Goal: Entertainment & Leisure: Consume media (video, audio)

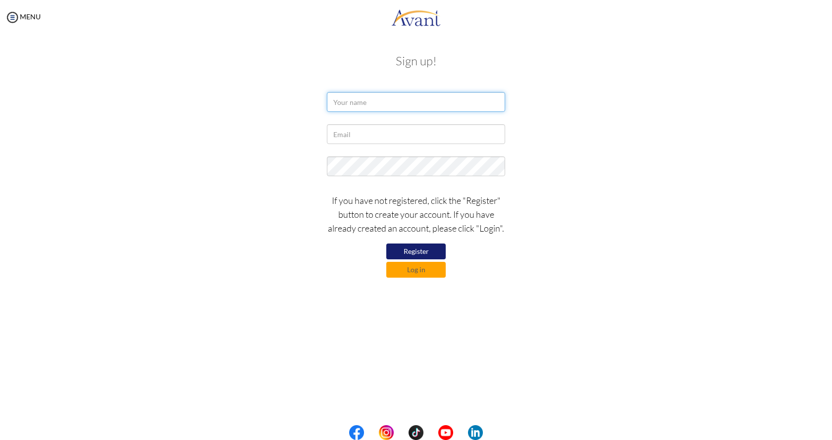
click at [376, 103] on input "text" at bounding box center [416, 102] width 178 height 20
click at [416, 269] on button "Log in" at bounding box center [415, 270] width 59 height 16
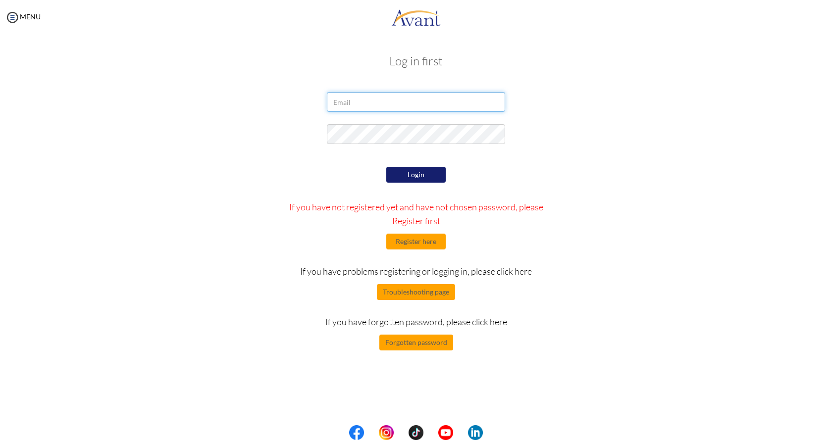
click at [376, 103] on input "email" at bounding box center [416, 102] width 178 height 20
type input "[EMAIL_ADDRESS][DOMAIN_NAME]"
click at [424, 172] on button "Login" at bounding box center [415, 175] width 59 height 16
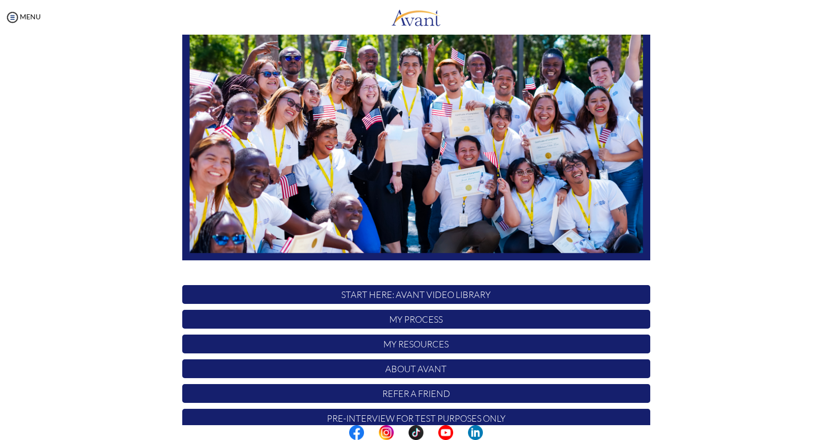
scroll to position [110, 0]
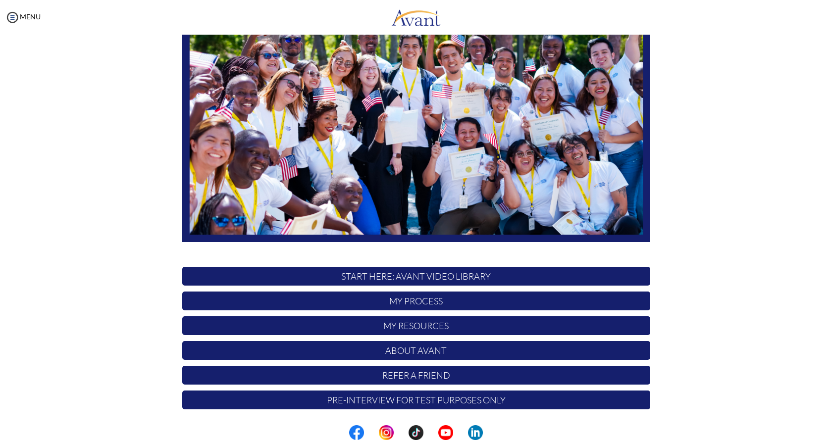
click at [416, 299] on p "My Process" at bounding box center [416, 301] width 468 height 19
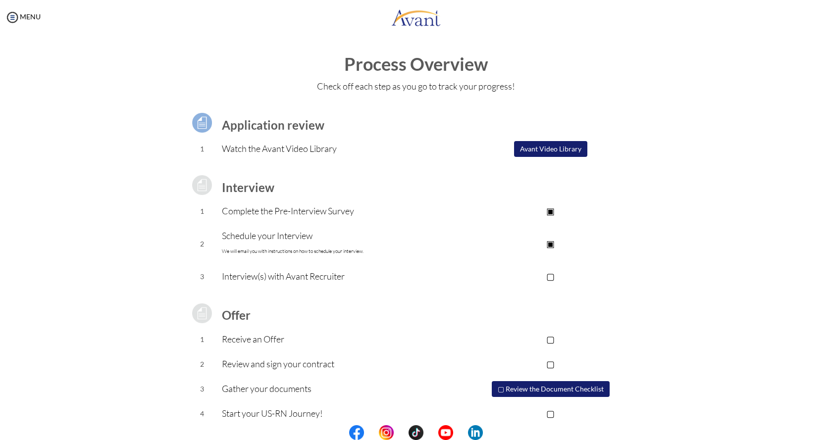
click at [564, 152] on button "Avant Video Library" at bounding box center [550, 149] width 73 height 16
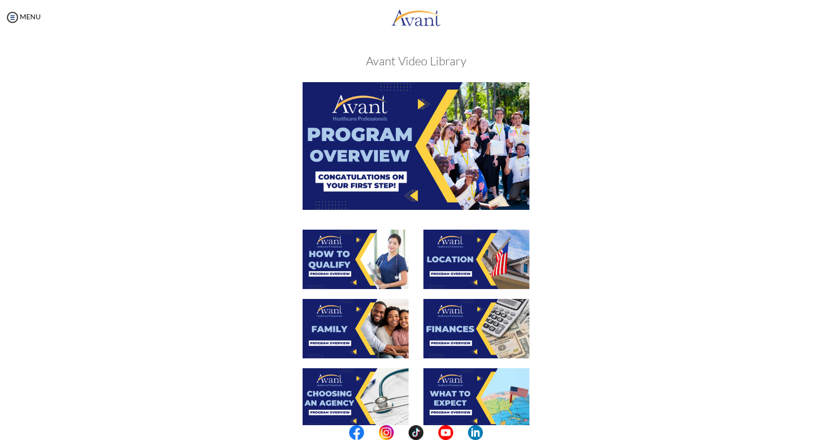
click at [401, 125] on img at bounding box center [416, 145] width 227 height 127
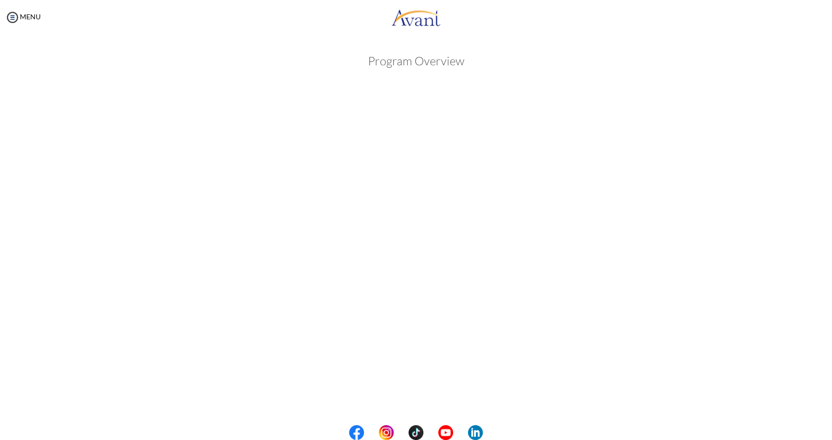
scroll to position [47, 0]
click at [409, 400] on body "Maintenance break. Please come back in 2 hours. MENU My Status What is the next…" at bounding box center [416, 220] width 832 height 440
click at [409, 399] on button "Back to Avant Video Library" at bounding box center [417, 399] width 98 height 16
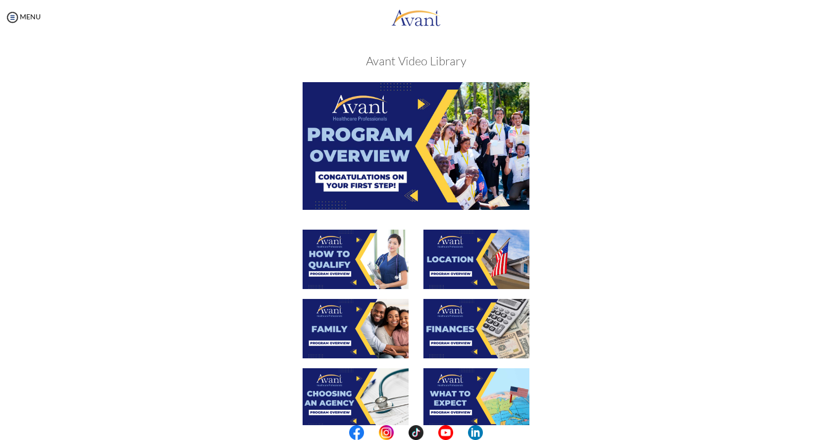
click at [387, 262] on img at bounding box center [356, 259] width 106 height 59
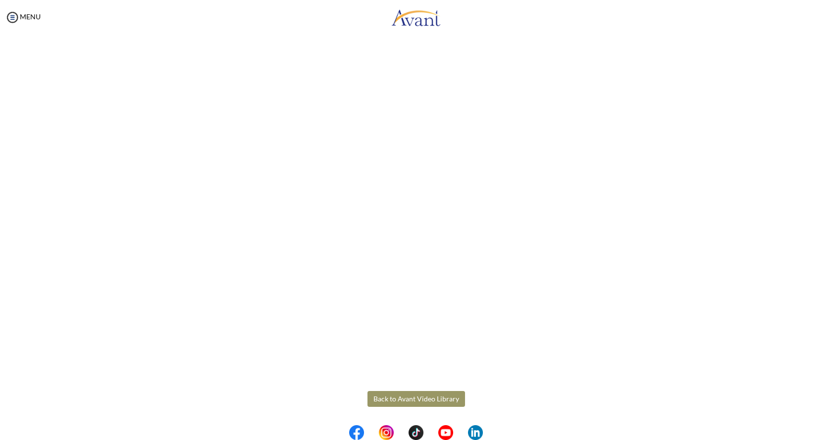
click at [392, 400] on body "Maintenance break. Please come back in 2 hours. MENU My Status What is the next…" at bounding box center [416, 220] width 832 height 440
click at [384, 397] on button "Back to Avant Video Library" at bounding box center [417, 399] width 98 height 16
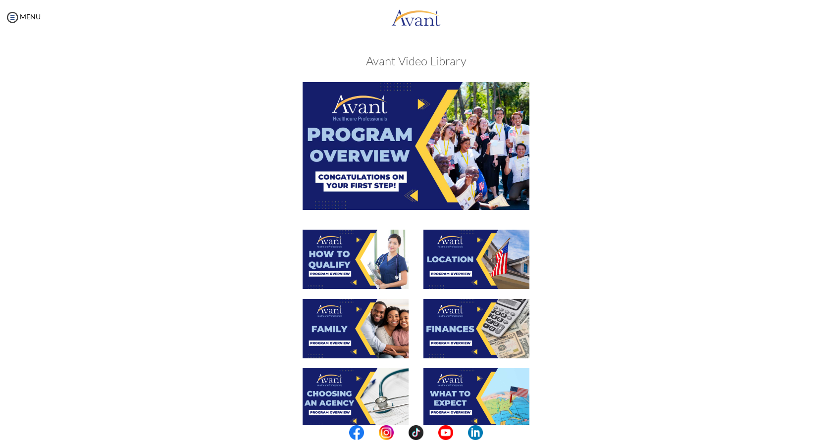
click at [486, 262] on img at bounding box center [476, 259] width 106 height 59
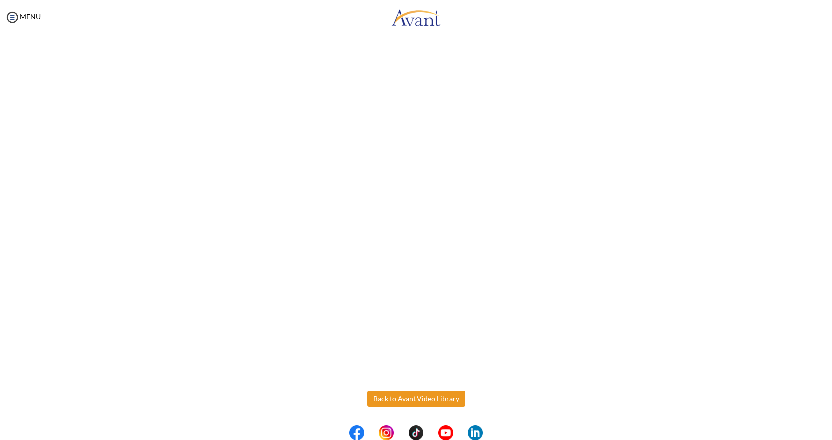
click at [401, 400] on body "Maintenance break. Please come back in 2 hours. MENU My Status What is the next…" at bounding box center [416, 220] width 832 height 440
click at [400, 401] on button "Back to Avant Video Library" at bounding box center [417, 399] width 98 height 16
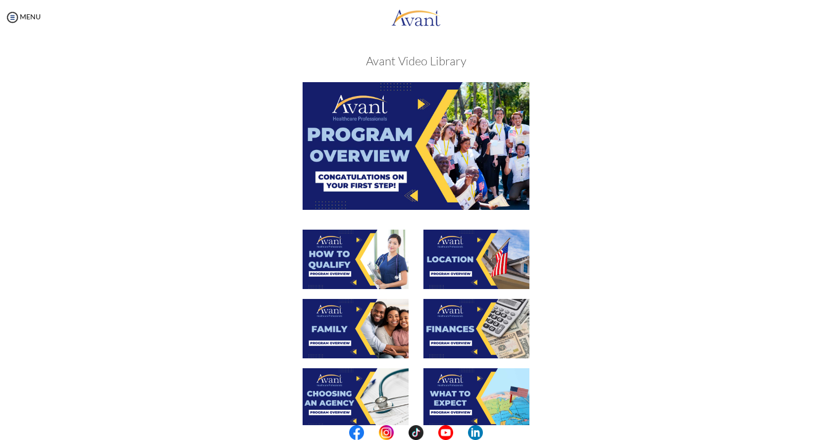
click at [349, 326] on img at bounding box center [356, 328] width 106 height 59
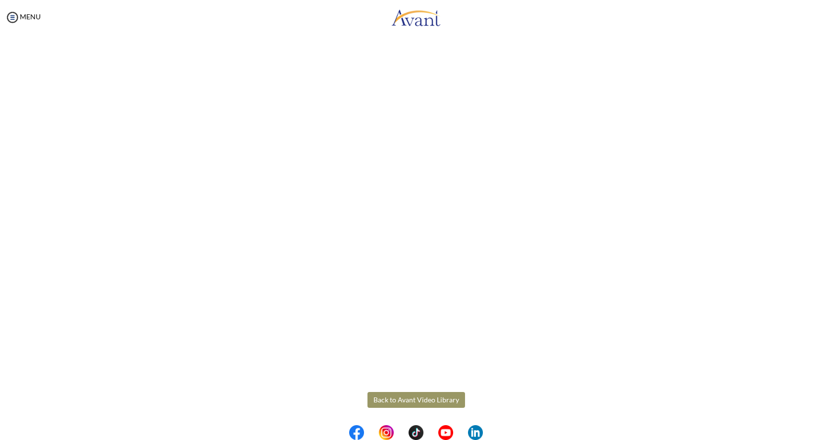
scroll to position [153, 0]
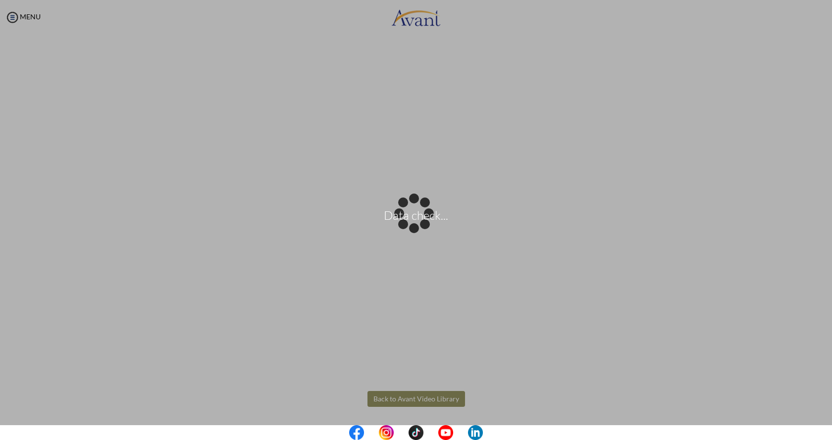
click at [403, 402] on body "Data check... Maintenance break. Please come back in 2 hours. MENU My Status Wh…" at bounding box center [416, 220] width 832 height 440
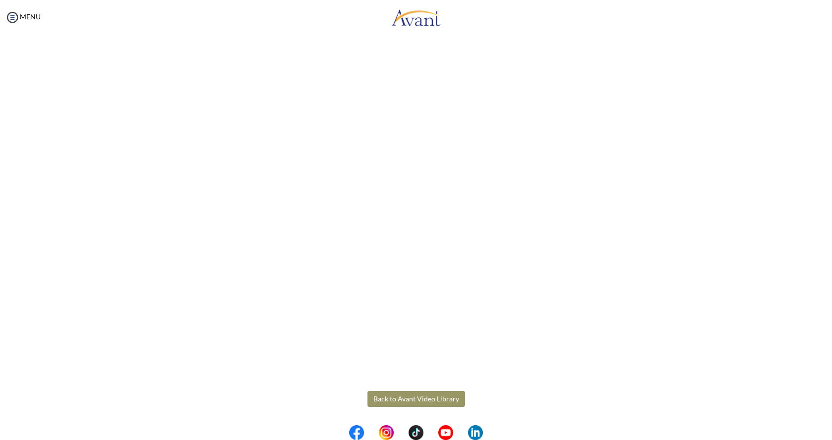
click at [403, 402] on button "Back to Avant Video Library" at bounding box center [417, 399] width 98 height 16
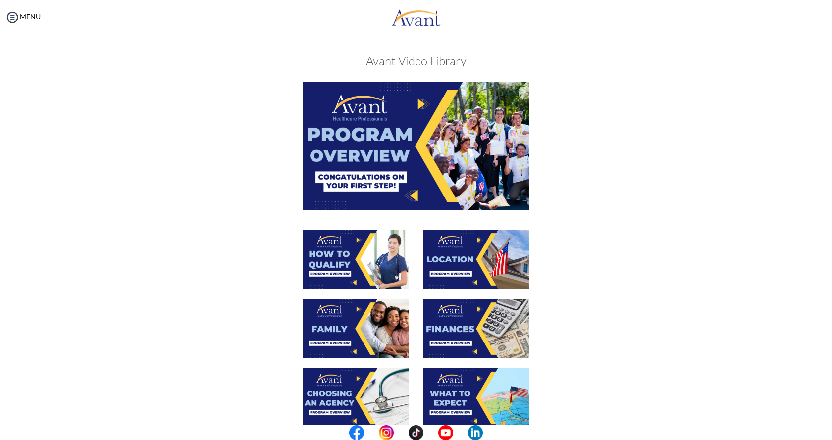
click at [453, 323] on img at bounding box center [476, 328] width 106 height 59
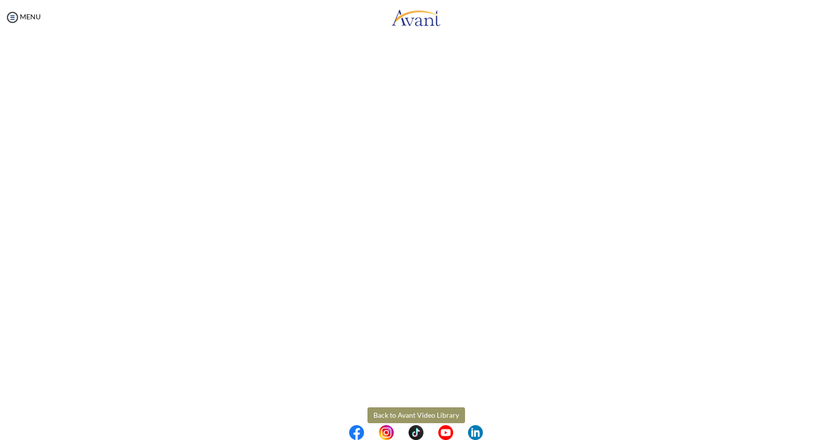
scroll to position [47, 0]
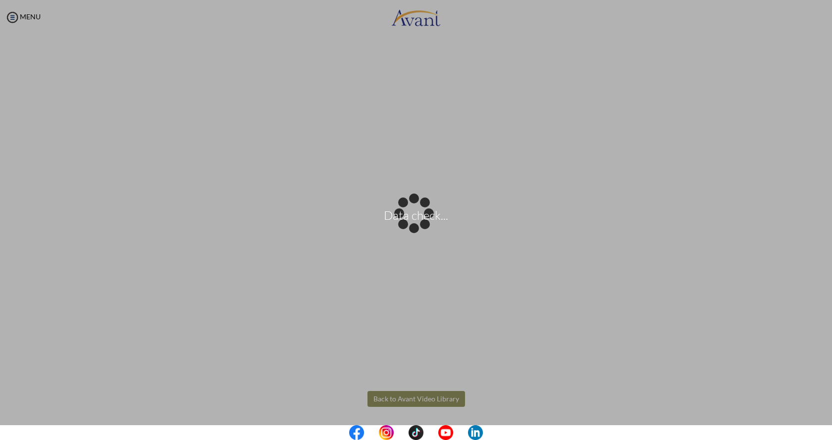
click at [411, 398] on body "Data check... Maintenance break. Please come back in 2 hours. MENU My Status Wh…" at bounding box center [416, 220] width 832 height 440
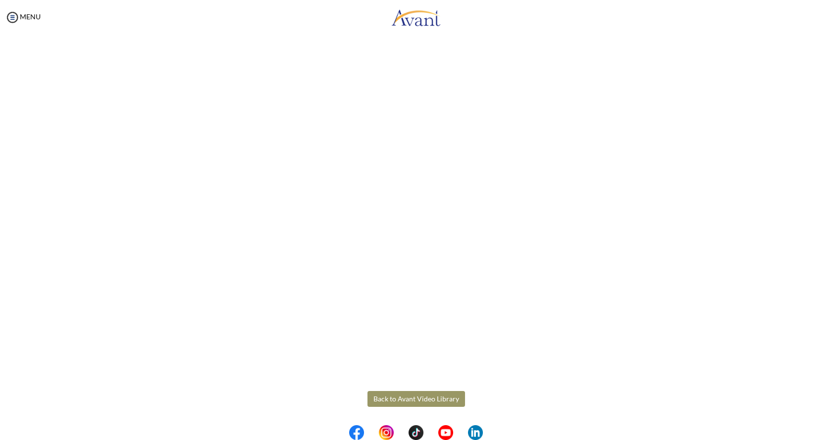
click at [412, 396] on button "Back to Avant Video Library" at bounding box center [417, 399] width 98 height 16
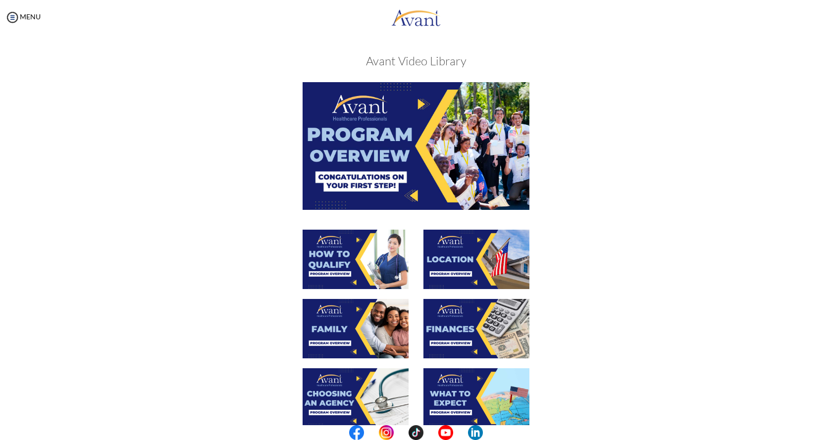
click at [336, 393] on img at bounding box center [356, 398] width 106 height 59
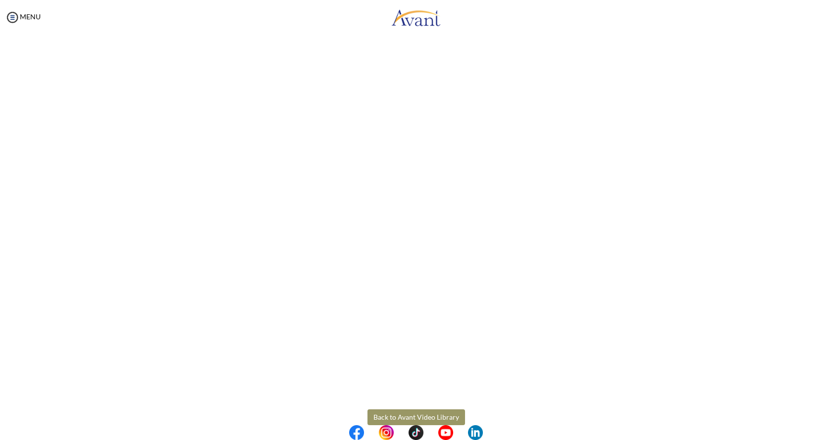
scroll to position [149, 0]
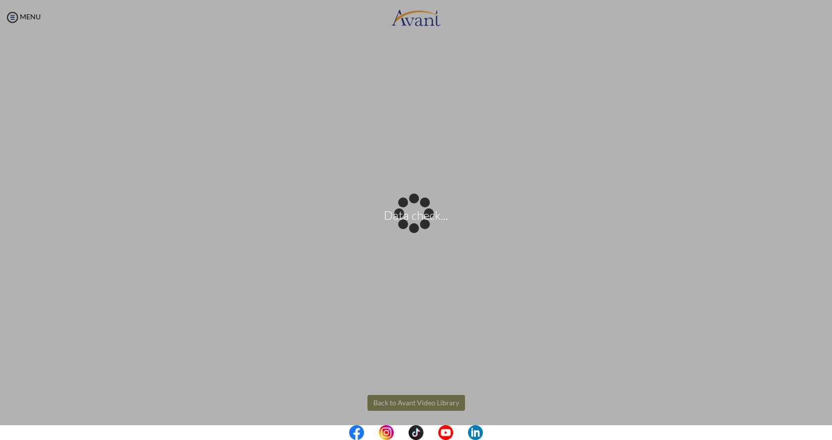
click at [399, 405] on body "Data check... Maintenance break. Please come back in 2 hours. MENU My Status Wh…" at bounding box center [416, 220] width 832 height 440
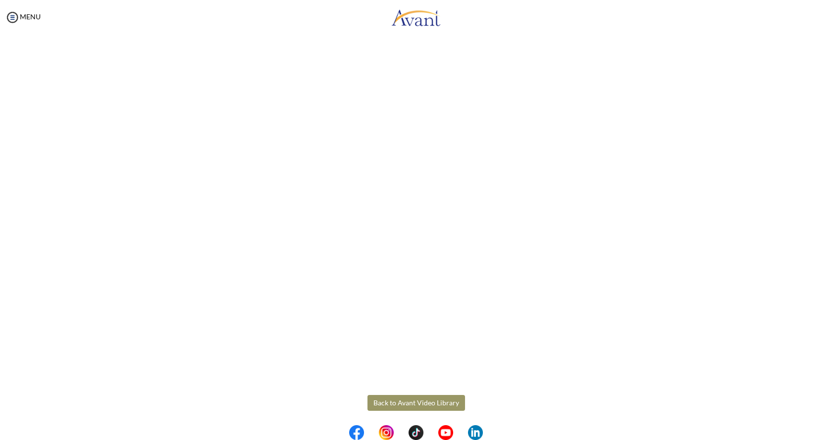
click at [400, 404] on button "Back to Avant Video Library" at bounding box center [417, 403] width 98 height 16
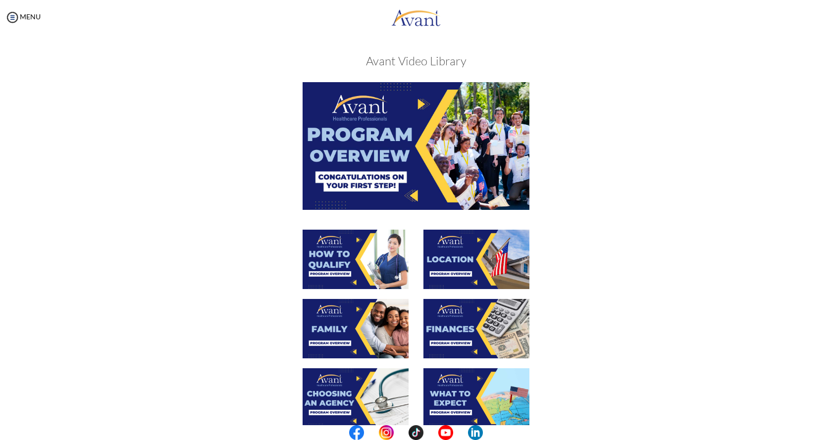
click at [443, 396] on img at bounding box center [476, 398] width 106 height 59
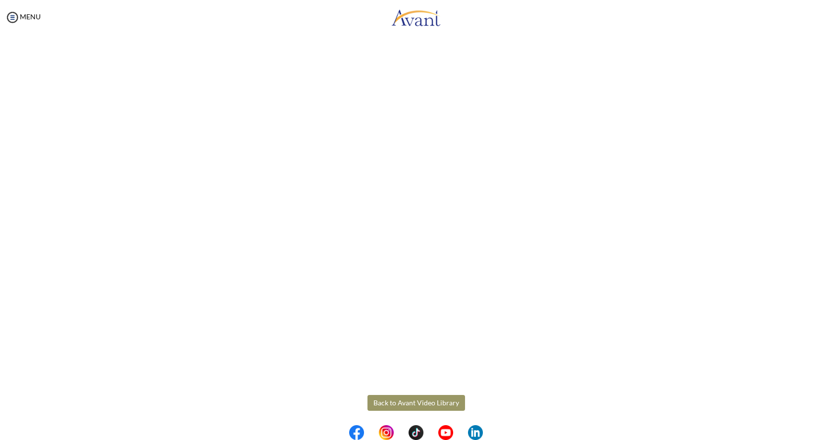
scroll to position [153, 0]
click at [430, 399] on body "Maintenance break. Please come back in 2 hours. MENU My Status What is the next…" at bounding box center [416, 220] width 832 height 440
click at [430, 399] on button "Back to Avant Video Library" at bounding box center [417, 399] width 98 height 16
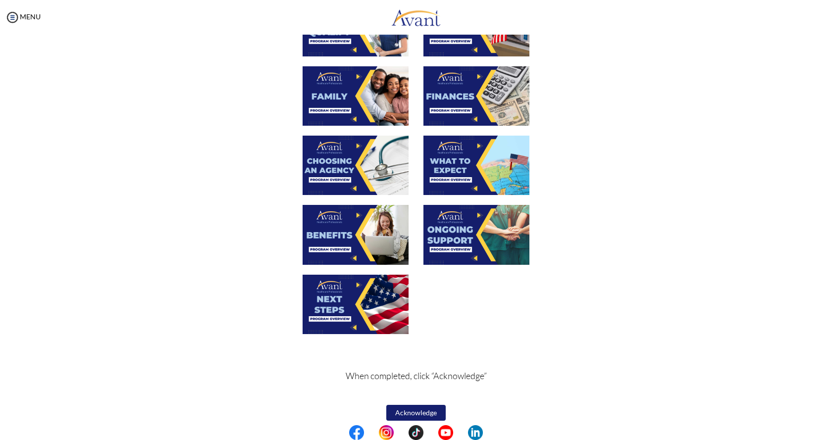
scroll to position [241, 0]
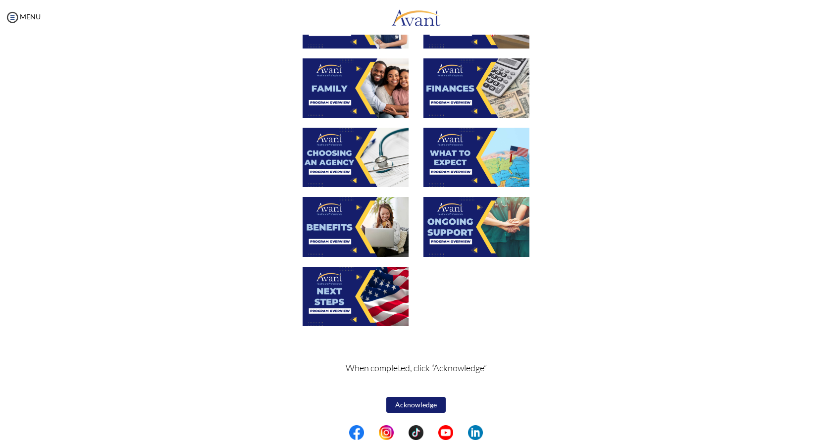
click at [322, 228] on img at bounding box center [356, 226] width 106 height 59
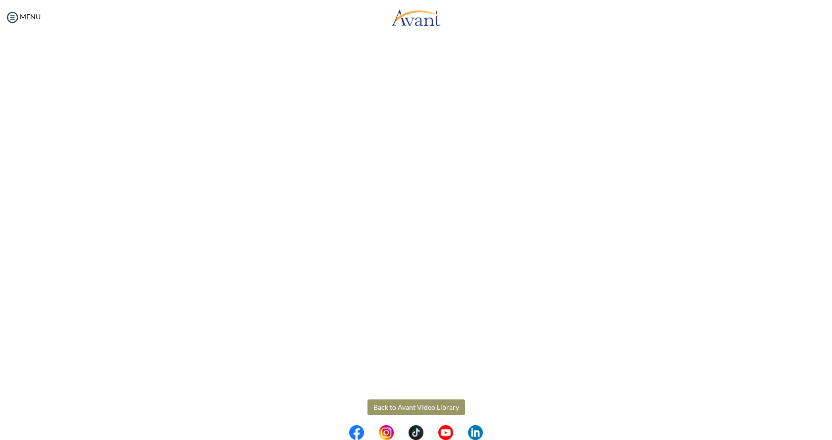
scroll to position [153, 0]
click at [416, 400] on body "Maintenance break. Please come back in 2 hours. MENU My Status What is the next…" at bounding box center [416, 220] width 832 height 440
click at [416, 400] on button "Back to Avant Video Library" at bounding box center [417, 399] width 98 height 16
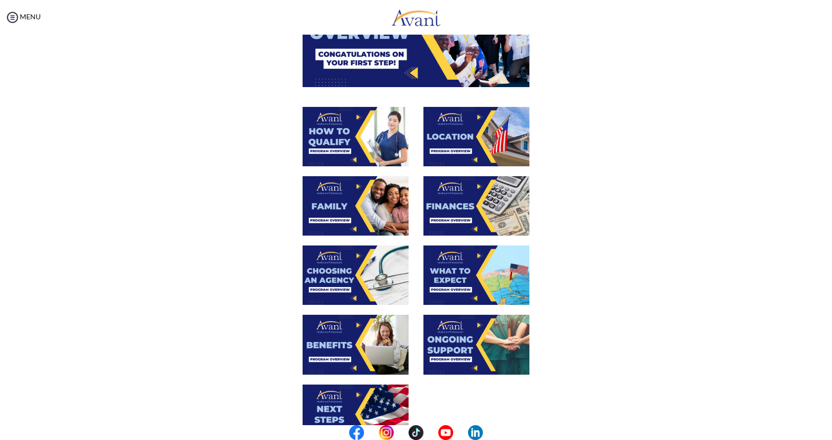
scroll to position [149, 0]
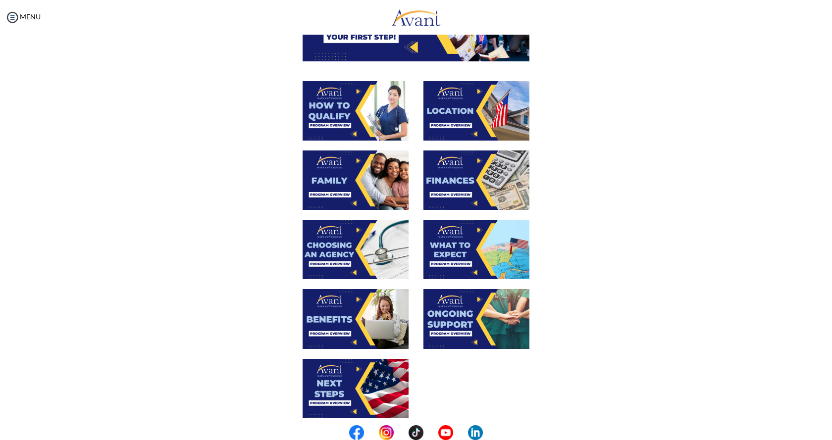
click at [449, 318] on img at bounding box center [476, 318] width 106 height 59
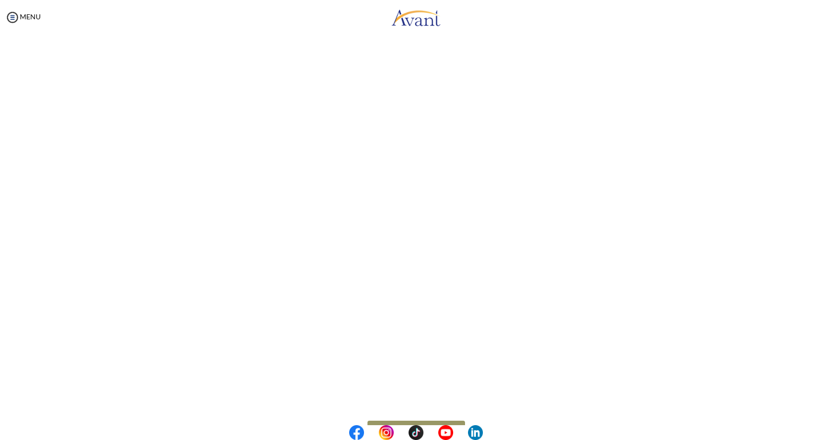
scroll to position [153, 0]
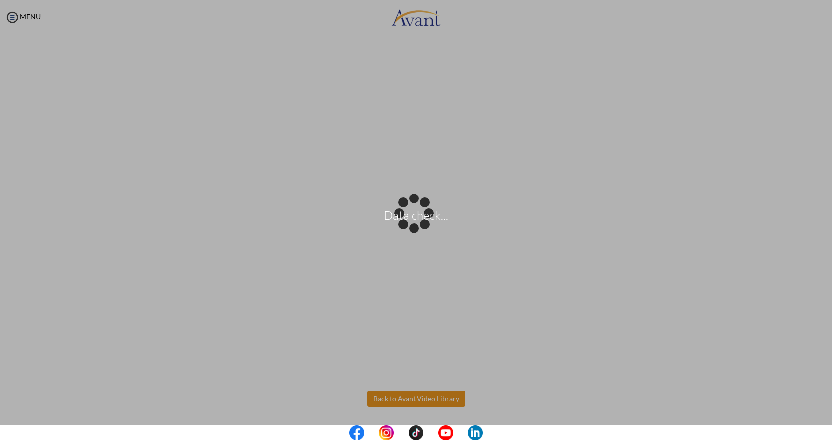
click at [422, 398] on body "Data check... Maintenance break. Please come back in 2 hours. MENU My Status Wh…" at bounding box center [416, 220] width 832 height 440
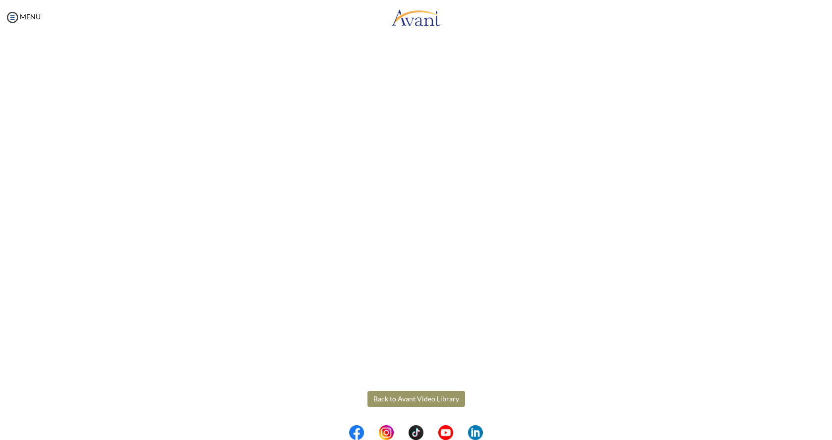
click at [425, 401] on button "Back to Avant Video Library" at bounding box center [417, 399] width 98 height 16
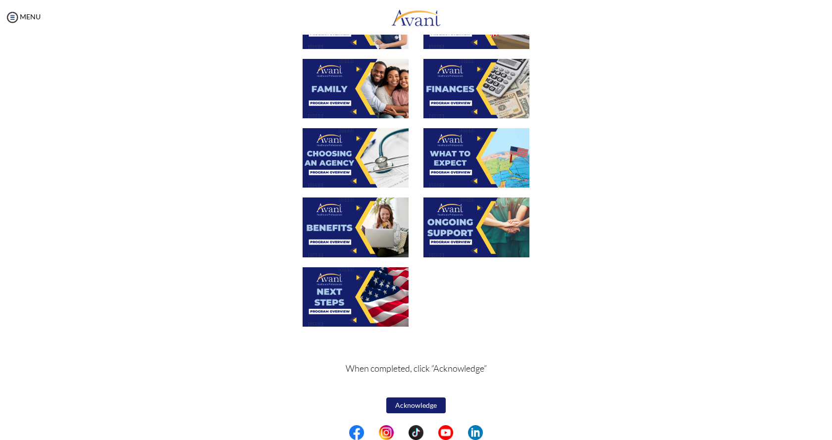
scroll to position [241, 0]
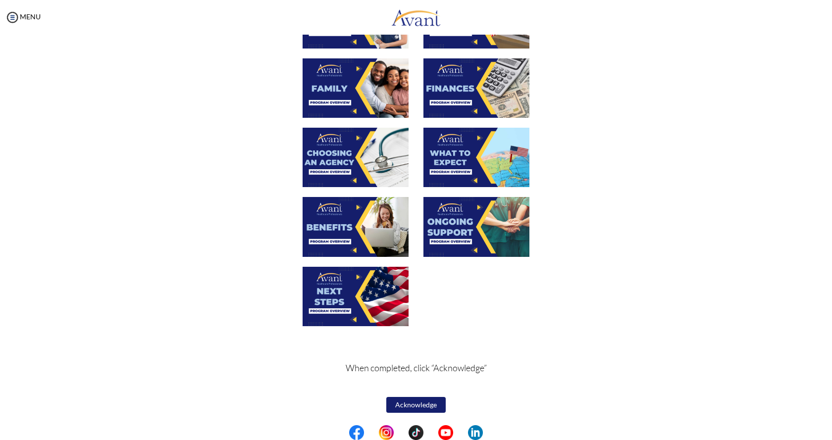
click at [344, 287] on img at bounding box center [356, 296] width 106 height 59
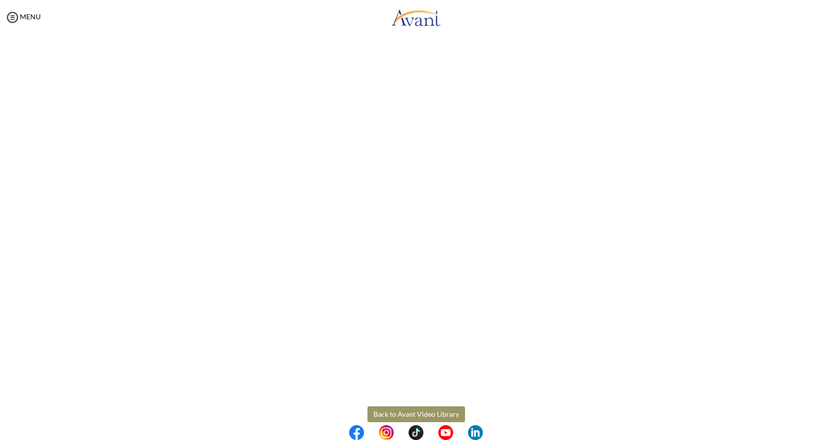
scroll to position [149, 0]
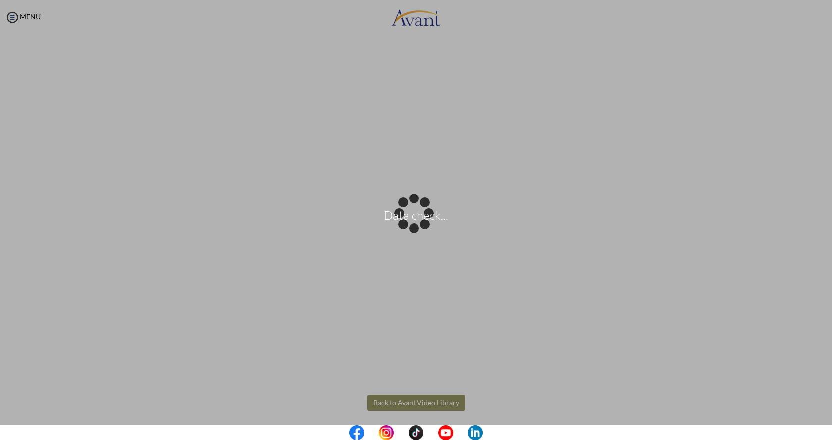
click at [420, 401] on body "Data check... Maintenance break. Please come back in 2 hours. MENU My Status Wh…" at bounding box center [416, 220] width 832 height 440
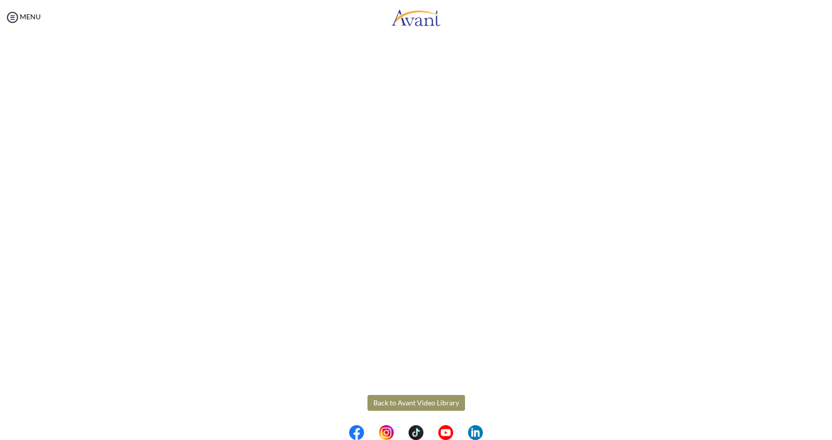
click at [420, 401] on button "Back to Avant Video Library" at bounding box center [417, 403] width 98 height 16
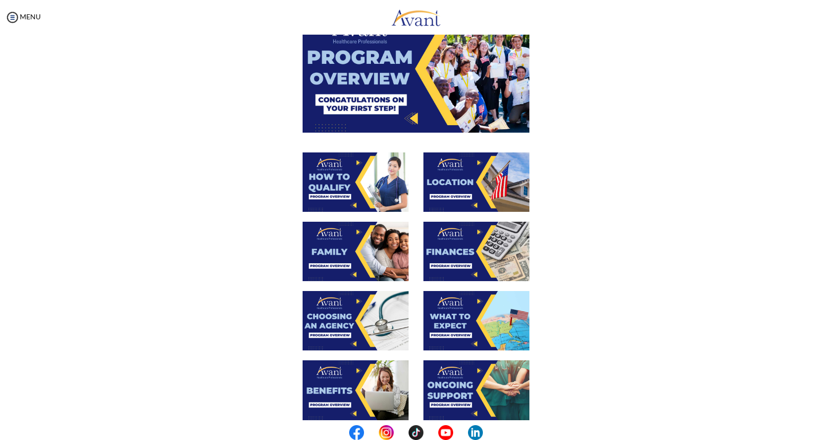
scroll to position [241, 0]
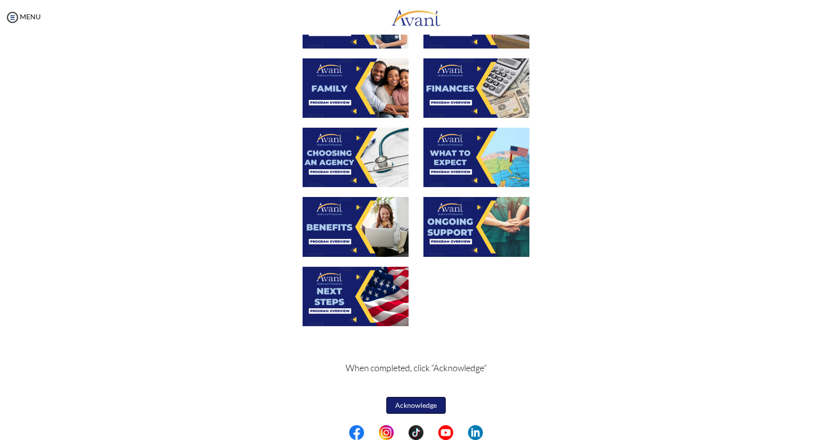
click at [414, 404] on button "Acknowledge" at bounding box center [415, 405] width 59 height 17
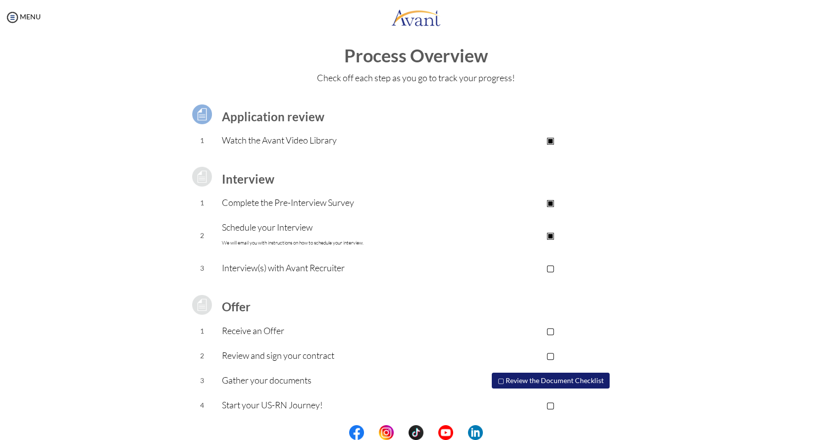
scroll to position [10, 0]
